Goal: Task Accomplishment & Management: Complete application form

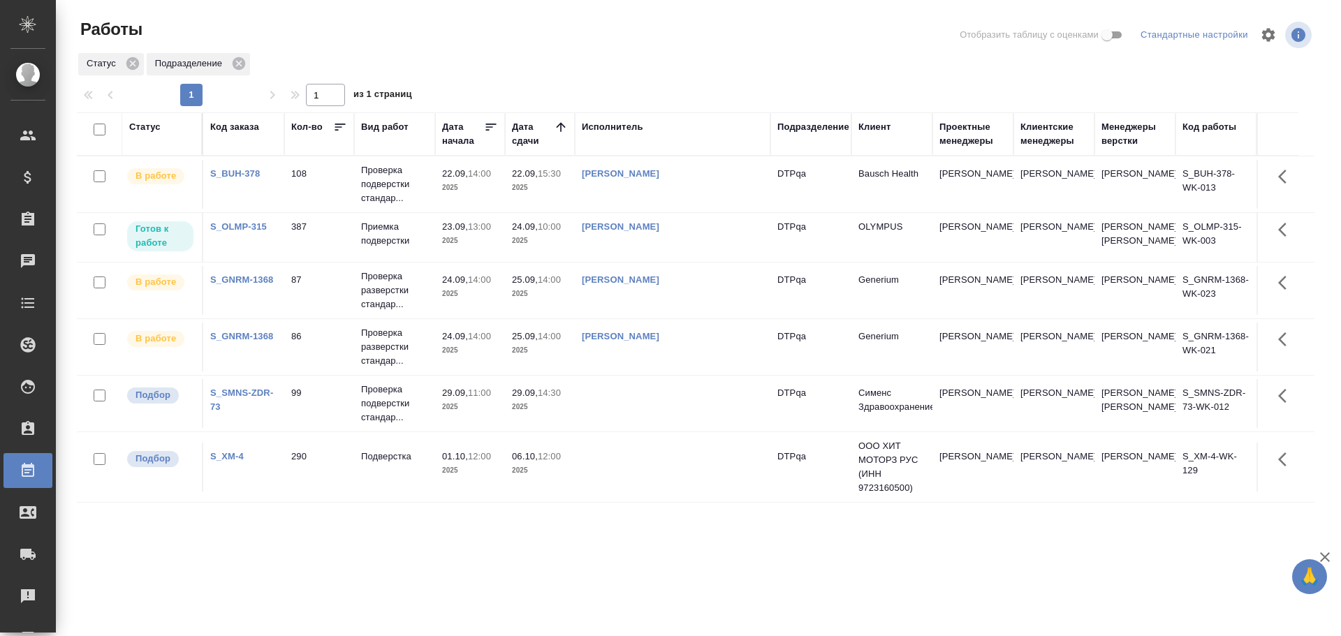
click at [680, 372] on td "[PERSON_NAME]" at bounding box center [673, 347] width 196 height 49
click at [679, 372] on td "[PERSON_NAME]" at bounding box center [673, 347] width 196 height 49
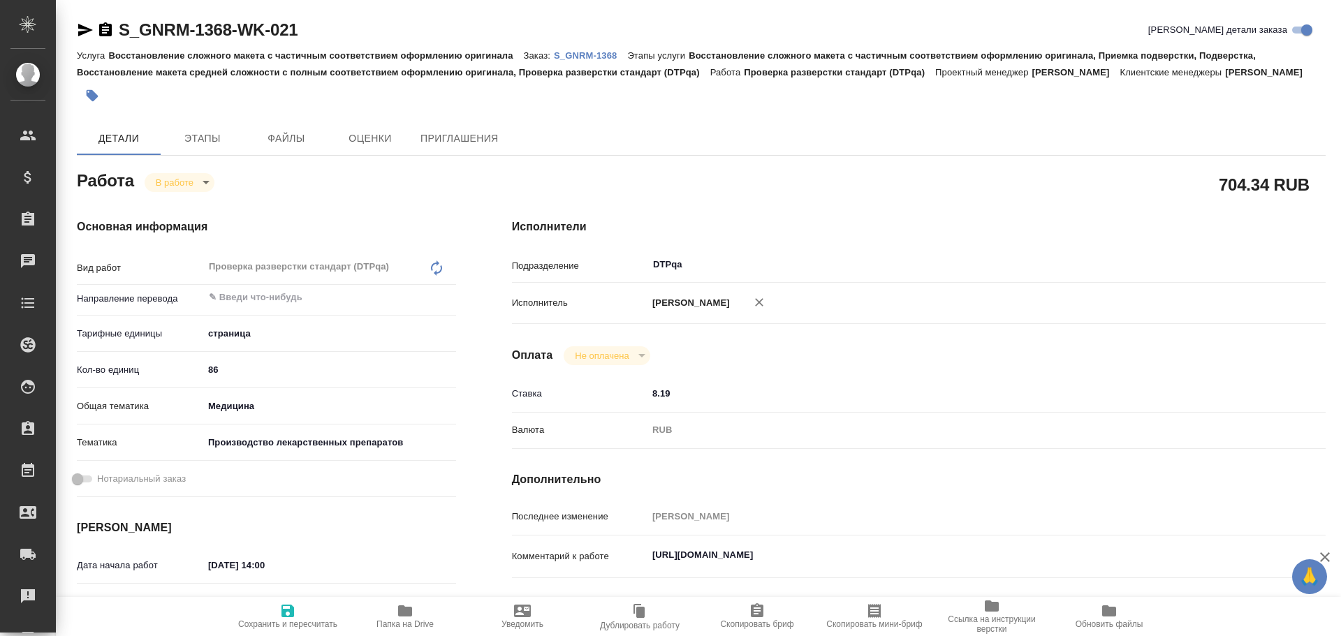
type textarea "x"
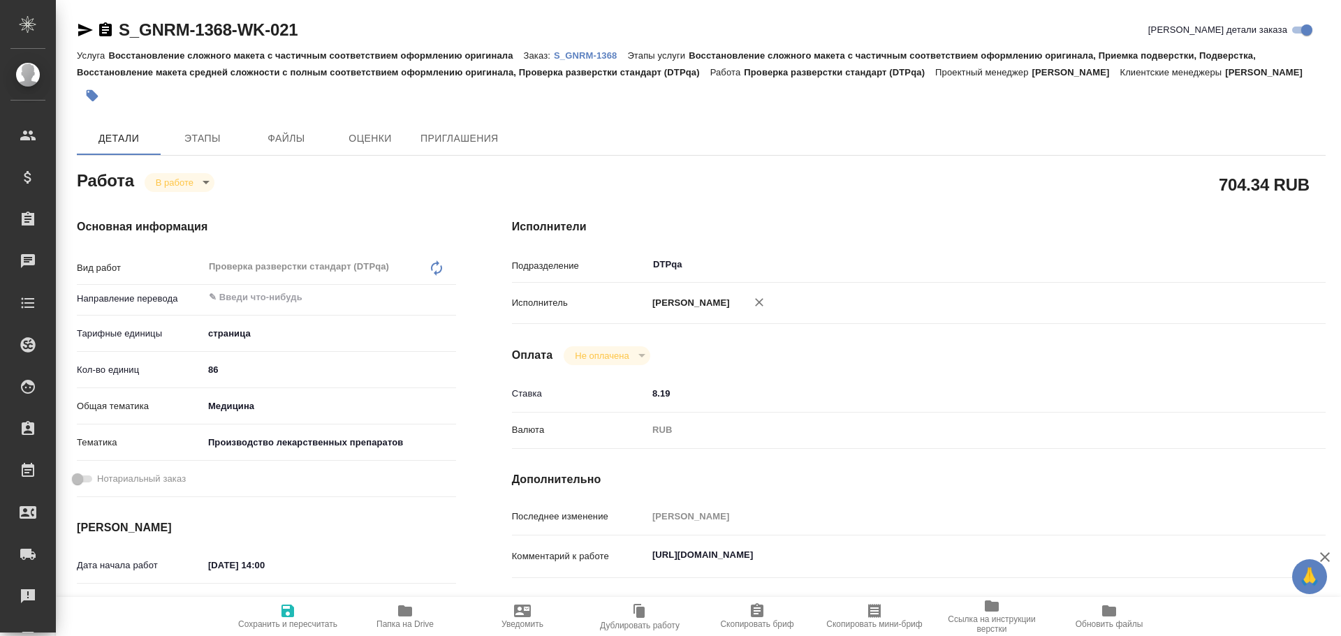
type textarea "x"
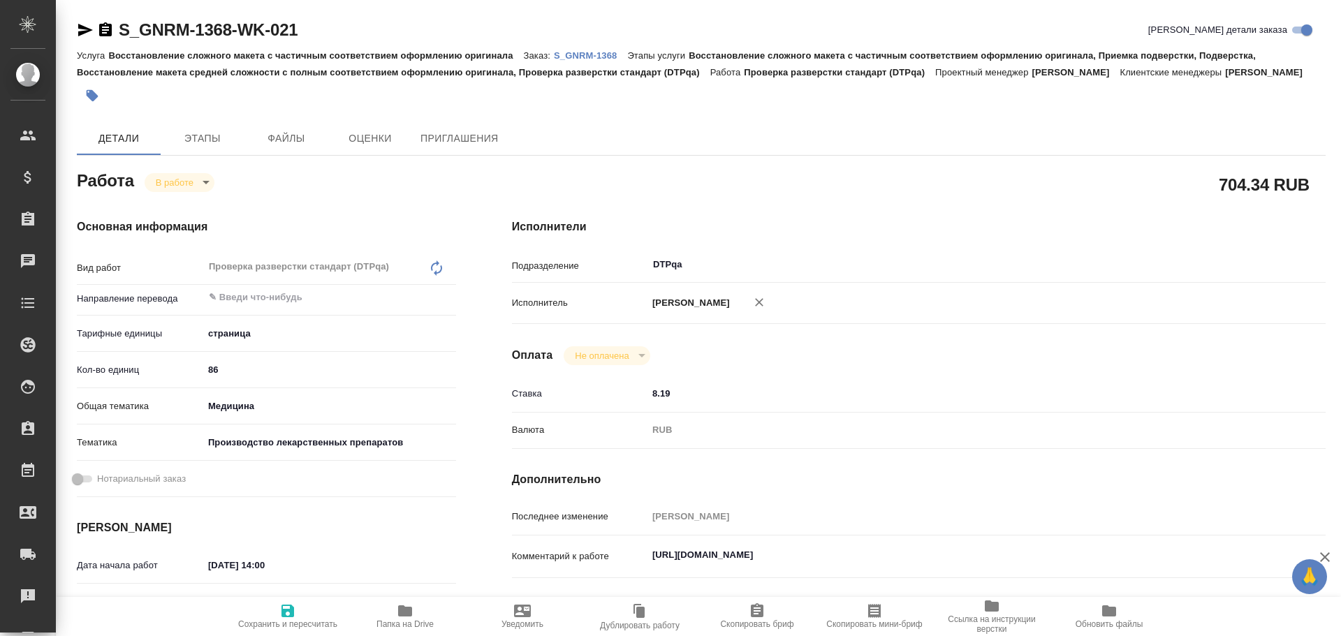
scroll to position [140, 0]
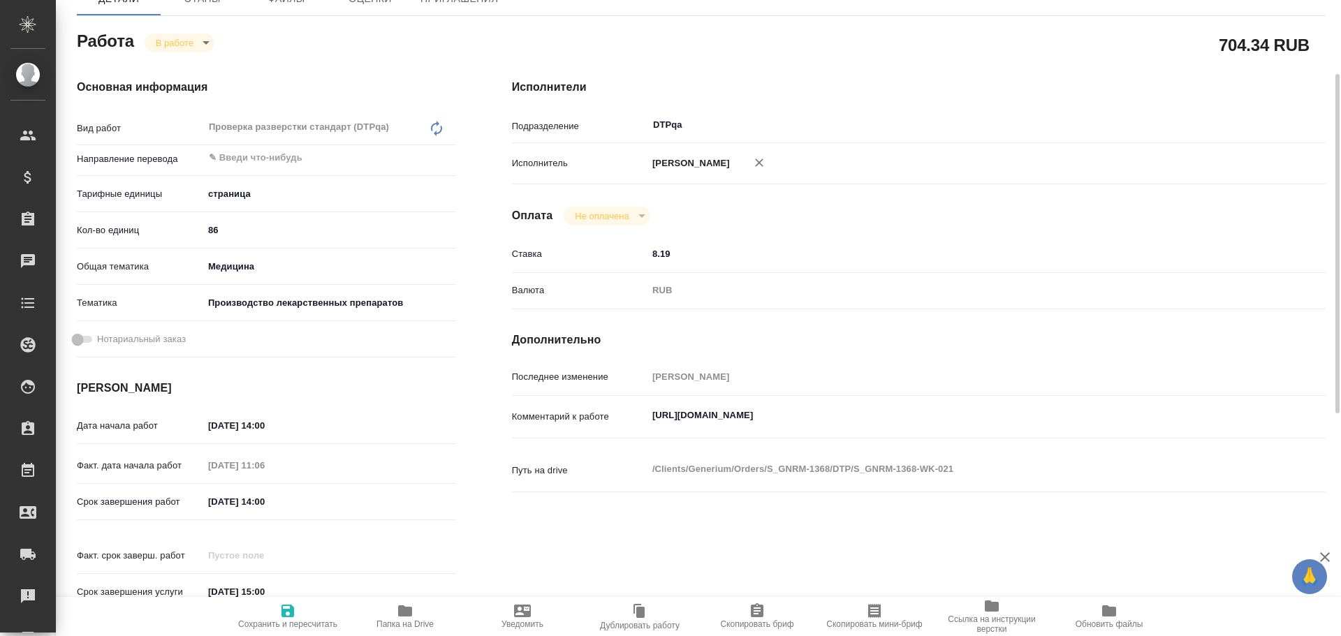
type textarea "x"
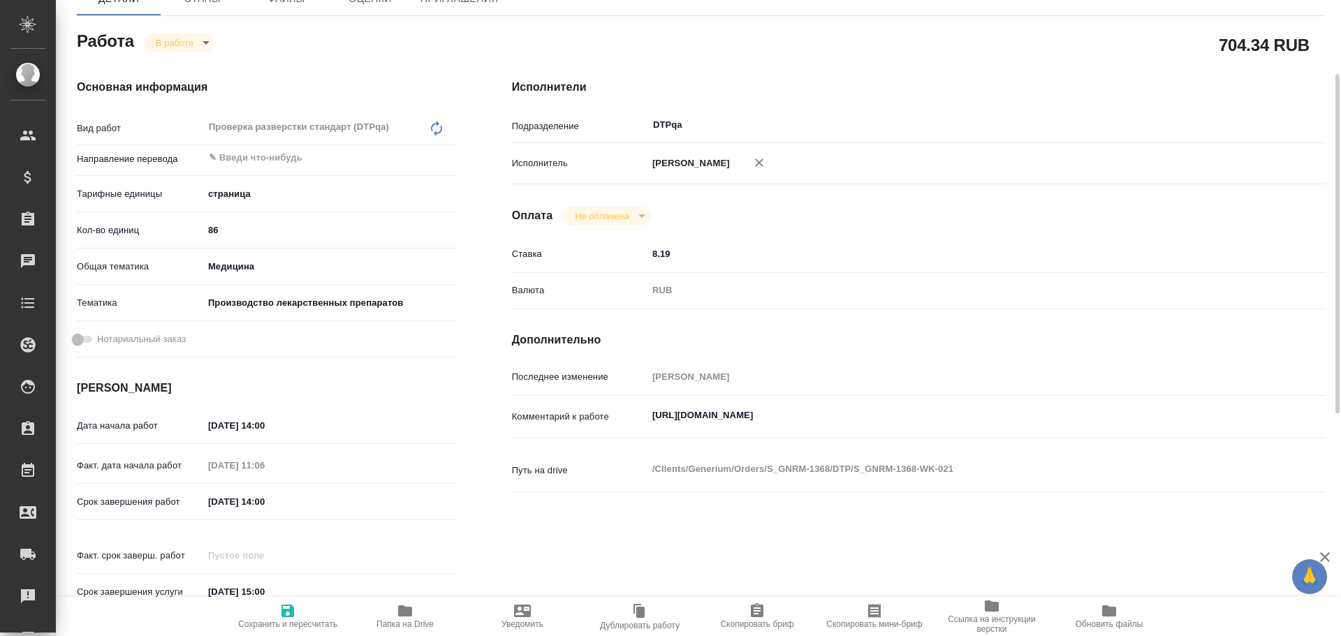
type textarea "x"
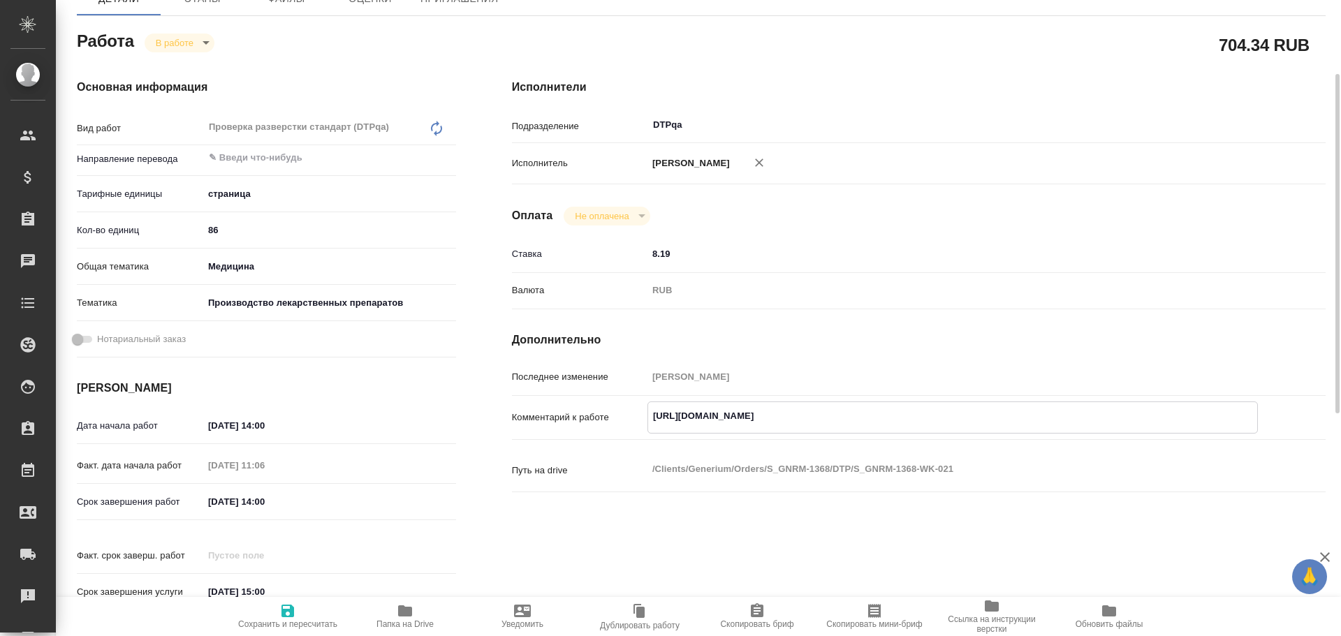
type textarea "x"
drag, startPoint x: 650, startPoint y: 420, endPoint x: 921, endPoint y: 422, distance: 271.0
click at [921, 422] on textarea "https://tera.awatera.com/Work/68cbe26e917089748a69c07c/" at bounding box center [952, 416] width 609 height 24
type textarea "x"
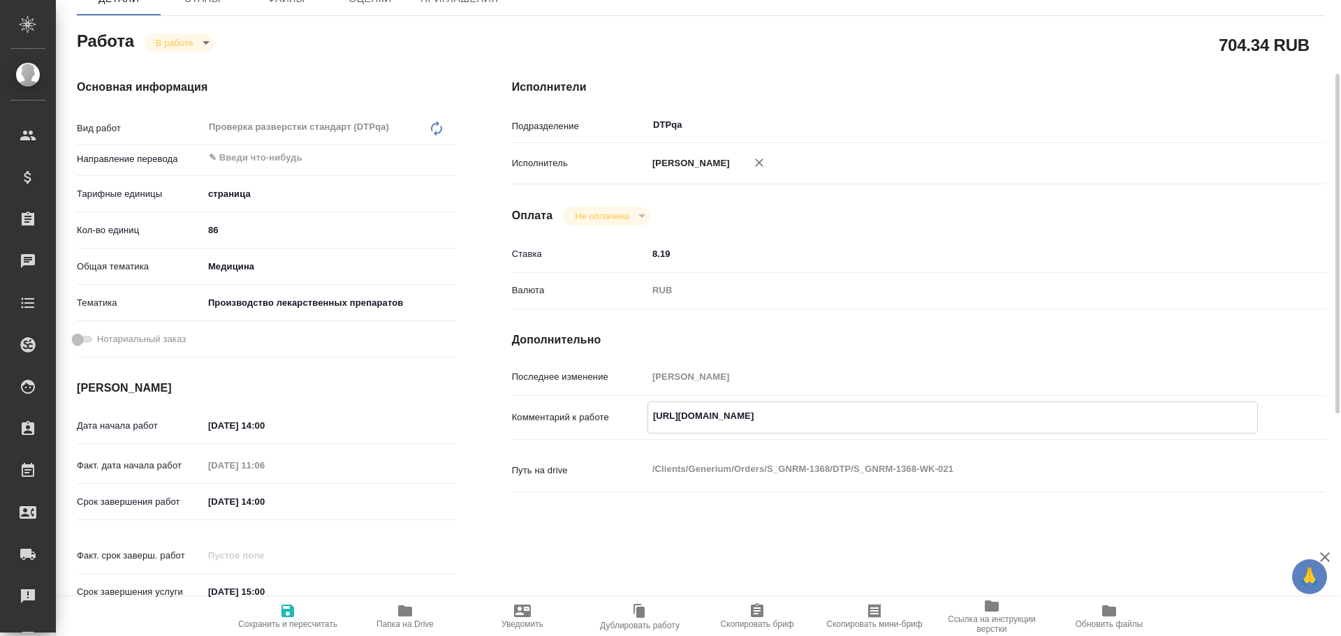
type textarea "x"
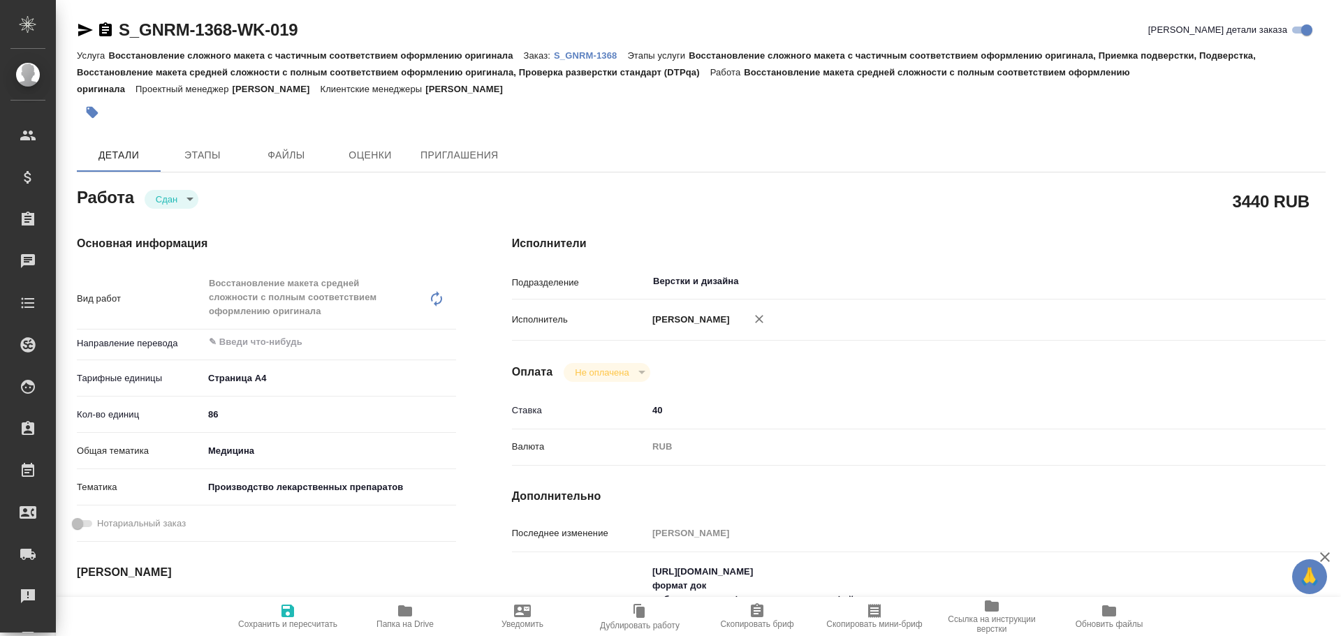
type textarea "x"
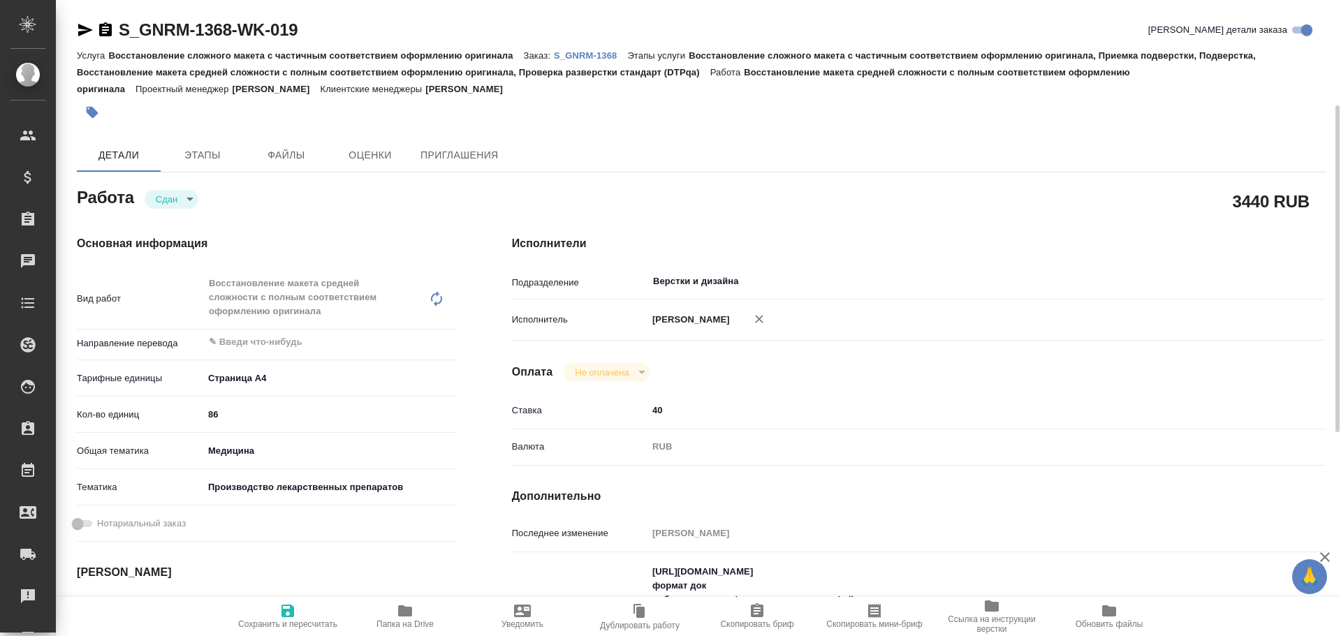
scroll to position [140, 0]
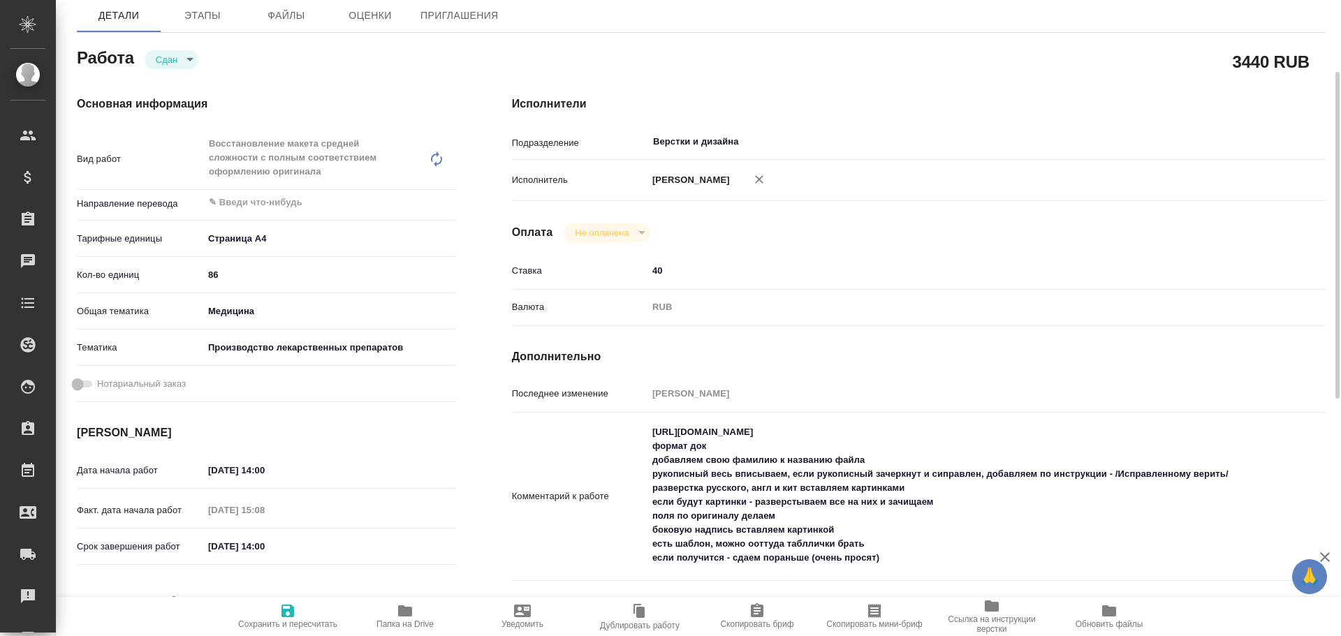
type textarea "x"
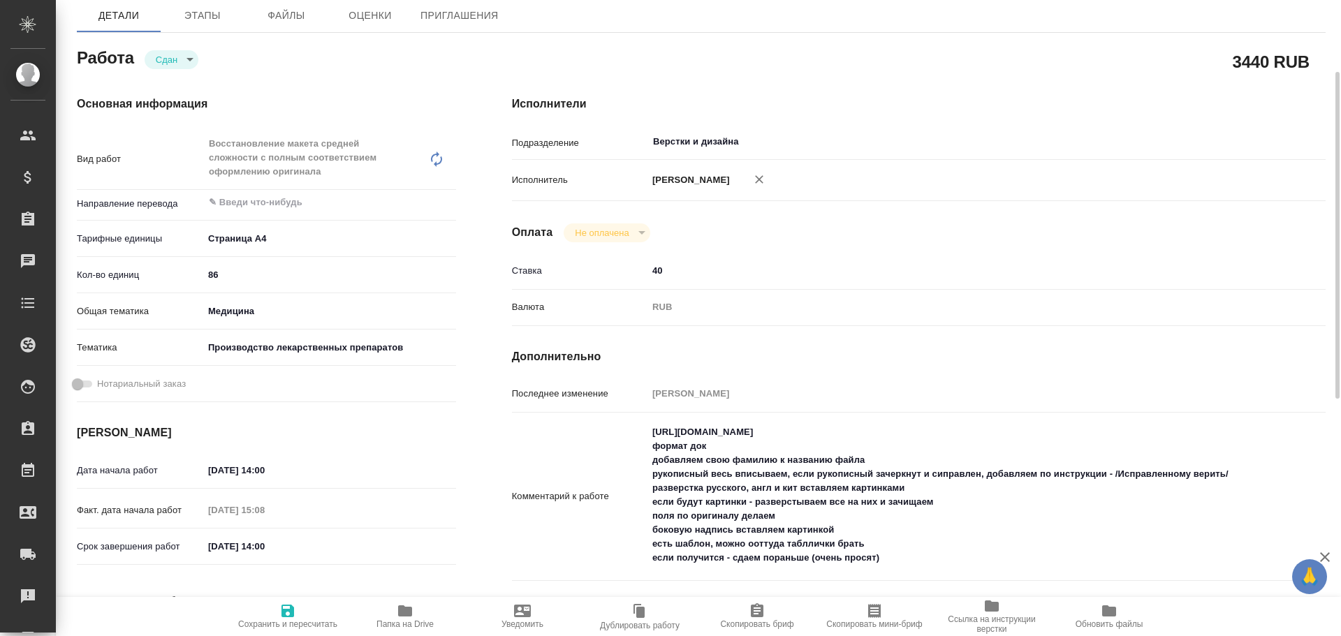
type textarea "x"
